Goal: Task Accomplishment & Management: Use online tool/utility

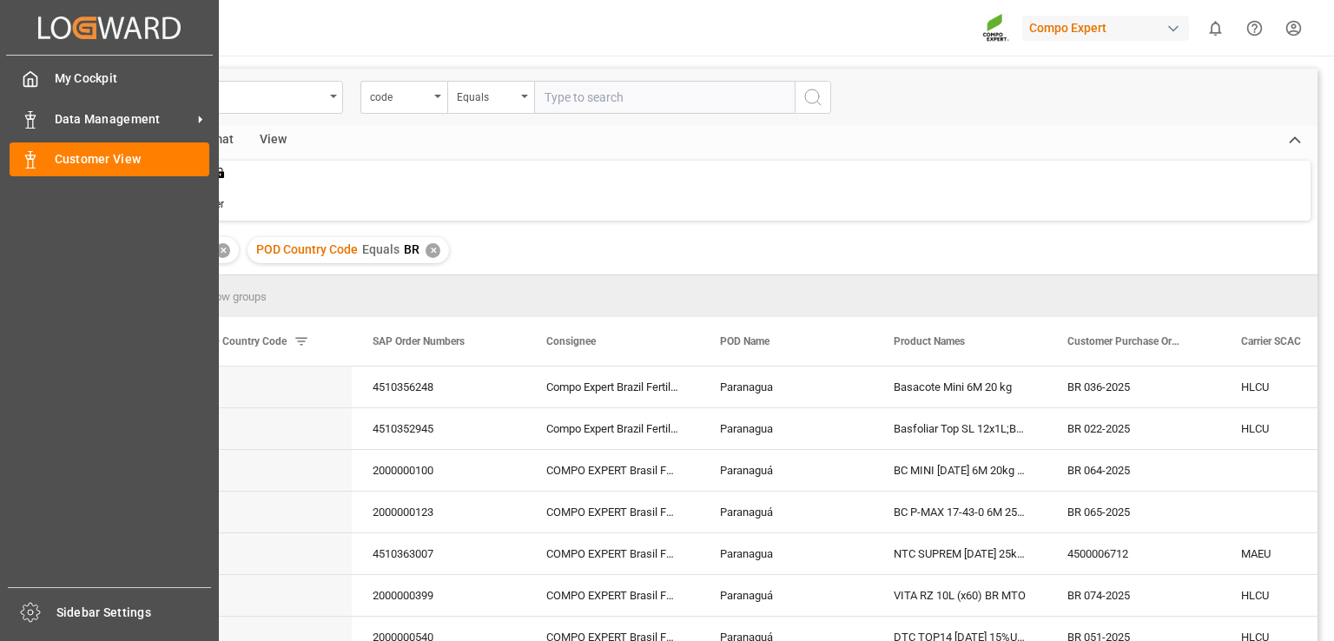
scroll to position [800, 0]
